Goal: Task Accomplishment & Management: Understand process/instructions

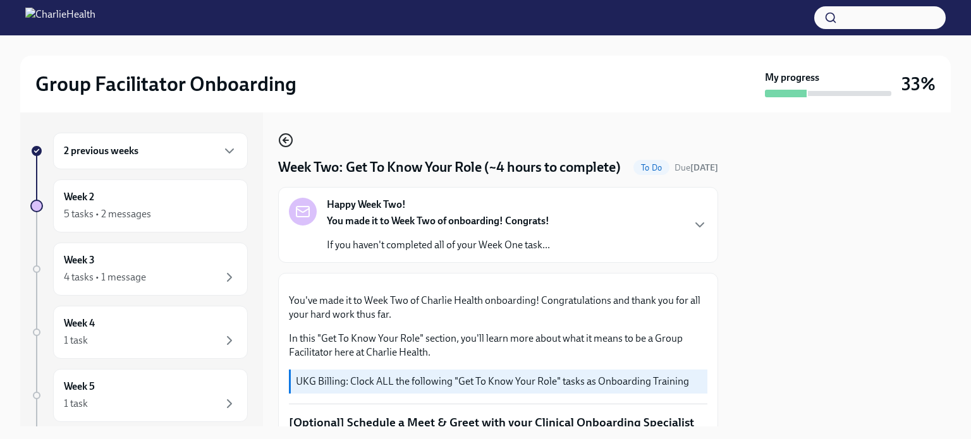
click at [288, 140] on icon "button" at bounding box center [285, 140] width 5 height 0
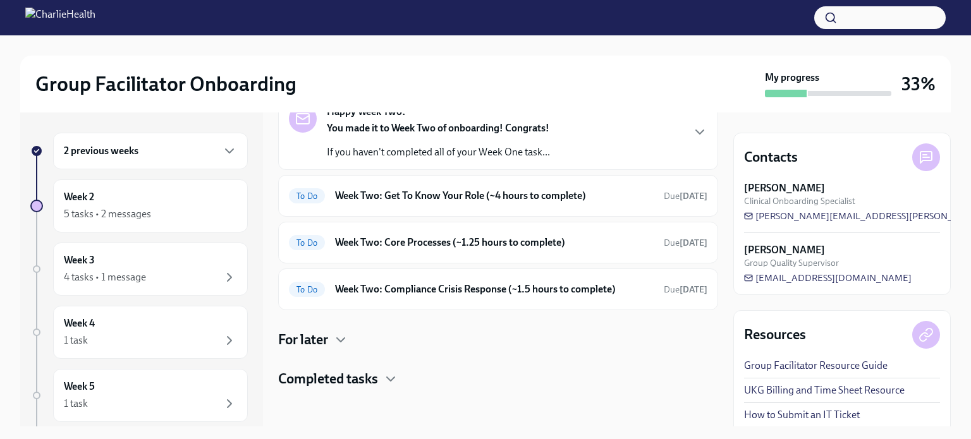
scroll to position [78, 0]
click at [372, 379] on h4 "Completed tasks" at bounding box center [328, 377] width 100 height 19
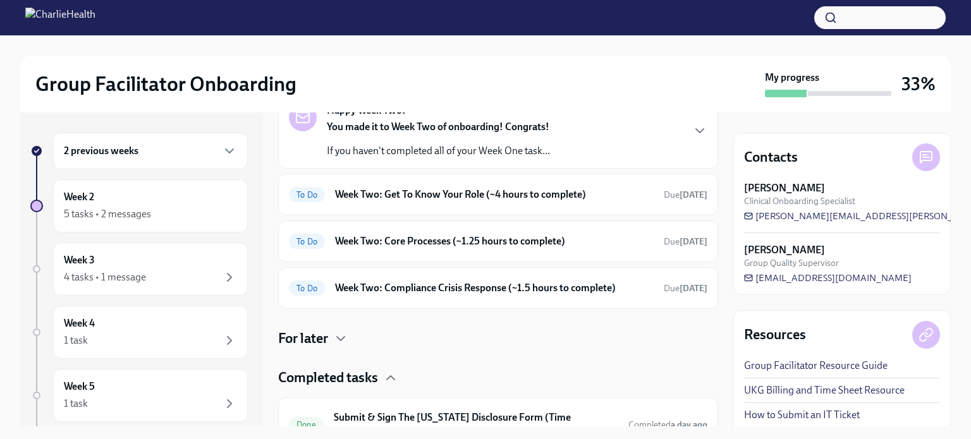
scroll to position [193, 0]
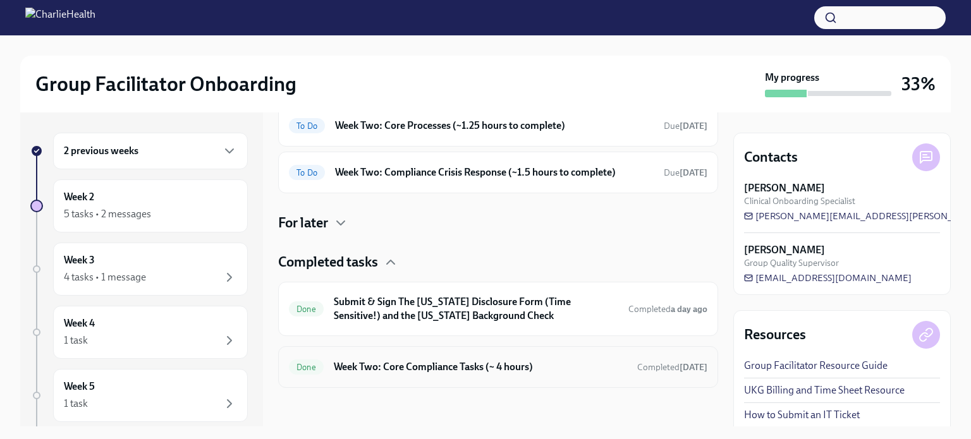
click at [529, 365] on h6 "Week Two: Core Compliance Tasks (~ 4 hours)" at bounding box center [480, 367] width 293 height 14
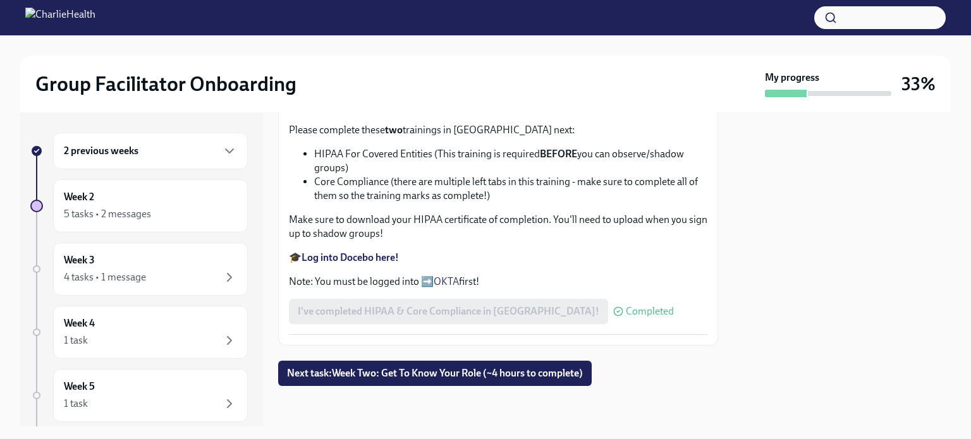
scroll to position [808, 0]
click at [497, 365] on button "Next task : Week Two: Get To Know Your Role (~4 hours to complete)" at bounding box center [434, 373] width 313 height 25
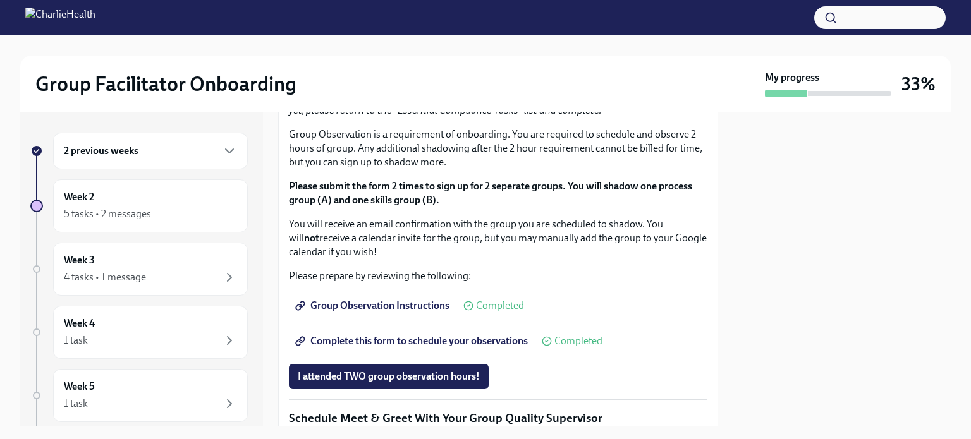
scroll to position [695, 0]
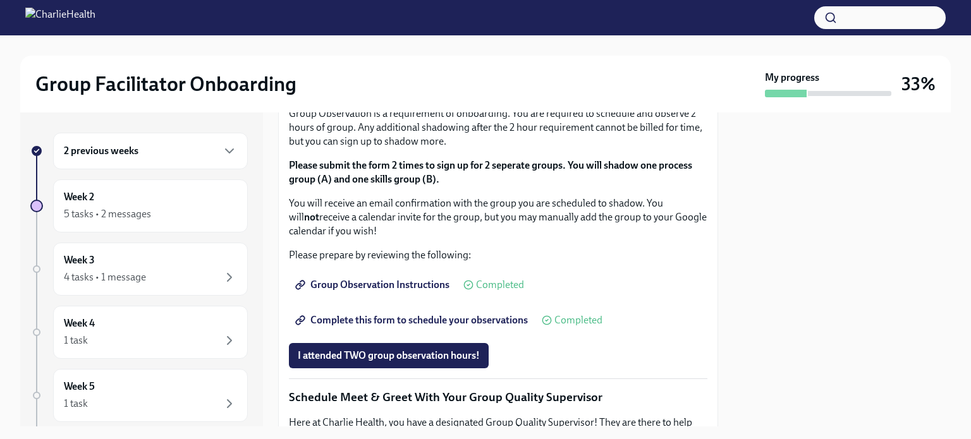
click at [392, 15] on span "I completed these three Docebo courses!" at bounding box center [387, 9] width 178 height 13
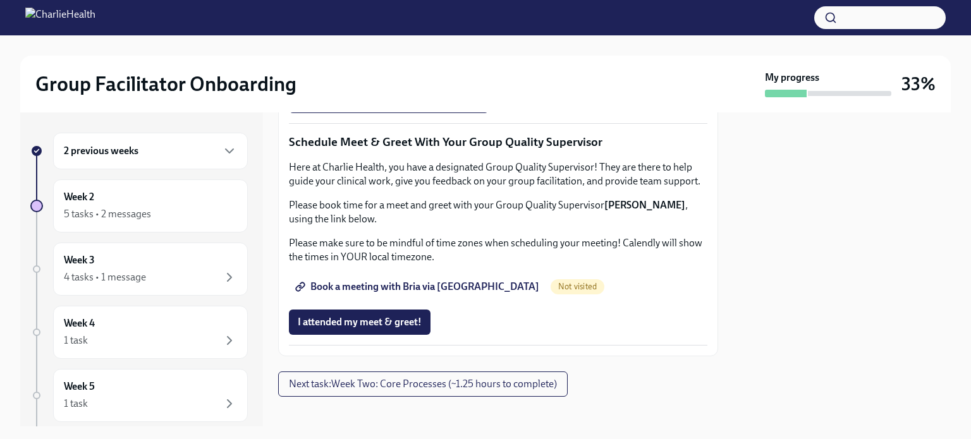
scroll to position [969, 0]
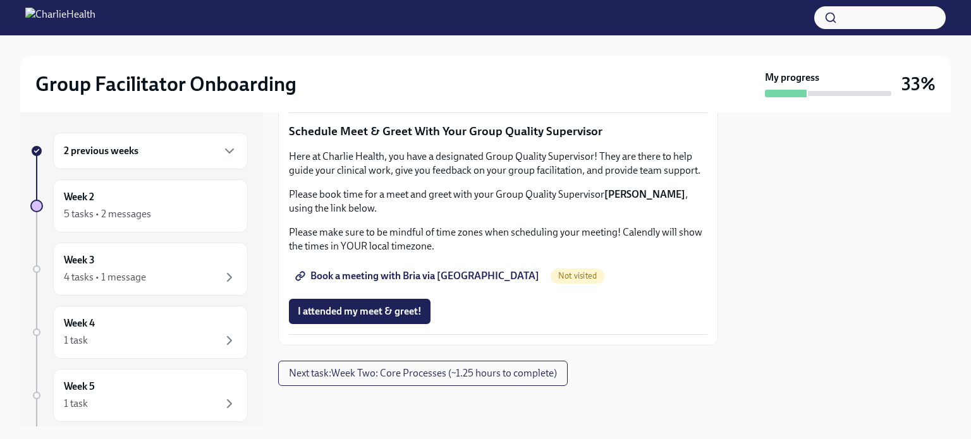
click at [390, 61] on span "Complete this form to schedule your observations" at bounding box center [413, 54] width 230 height 13
click at [389, 281] on span "Book a meeting with Bria via [GEOGRAPHIC_DATA]" at bounding box center [418, 276] width 241 height 13
click at [443, 375] on span "Next task : Week Two: Core Processes (~1.25 hours to complete)" at bounding box center [423, 373] width 268 height 13
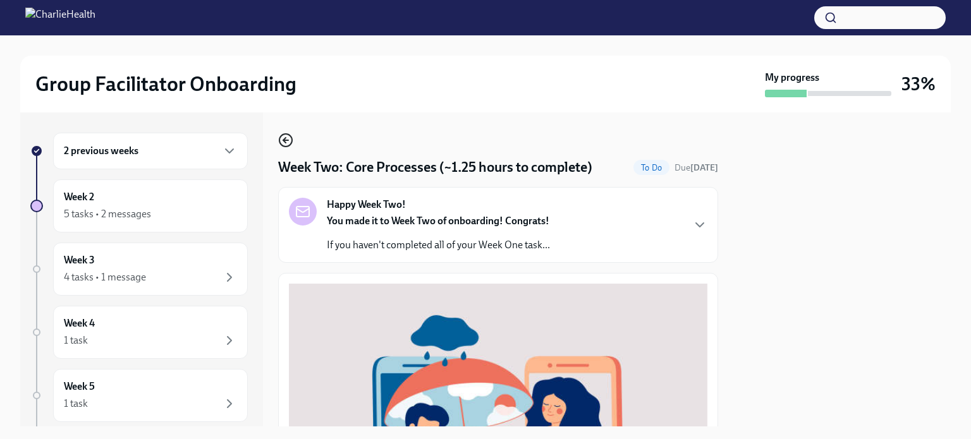
click at [280, 143] on circle "button" at bounding box center [285, 140] width 13 height 13
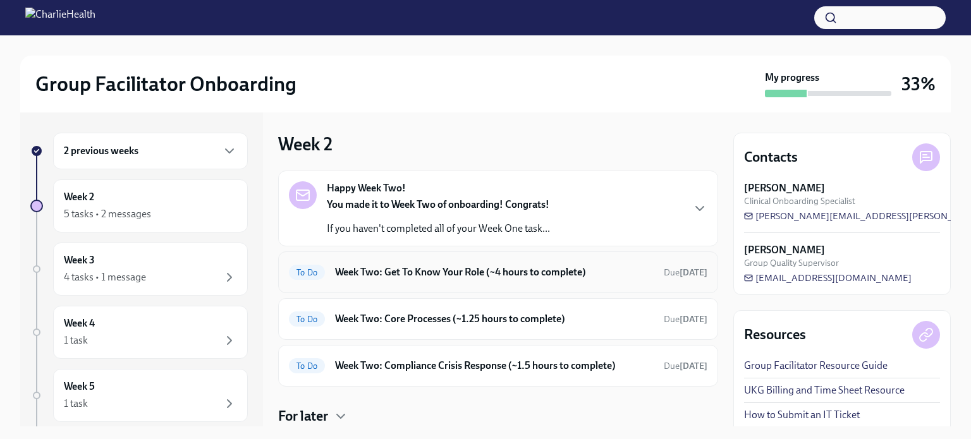
click at [460, 270] on h6 "Week Two: Get To Know Your Role (~4 hours to complete)" at bounding box center [494, 272] width 318 height 14
